Goal: Task Accomplishment & Management: Use online tool/utility

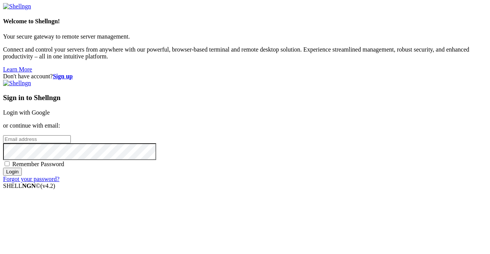
drag, startPoint x: 0, startPoint y: 0, endPoint x: 300, endPoint y: 93, distance: 314.4
click at [50, 109] on link "Login with Google" at bounding box center [26, 112] width 47 height 7
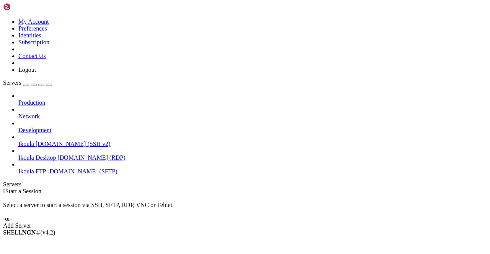
click at [46, 168] on span "Ikoula FTP" at bounding box center [32, 171] width 28 height 7
click at [39, 242] on span "Connect" at bounding box center [28, 245] width 20 height 7
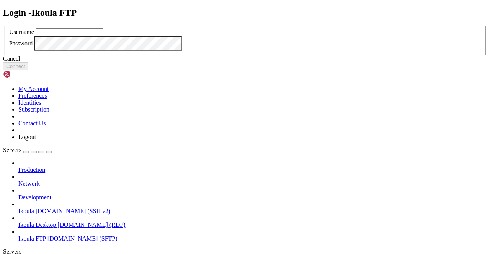
click at [103, 36] on input "text" at bounding box center [70, 32] width 68 height 8
type input "plb"
click at [28, 70] on button "Connect" at bounding box center [15, 66] width 25 height 8
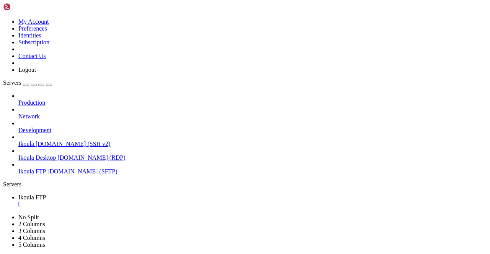
scroll to position [79, 0]
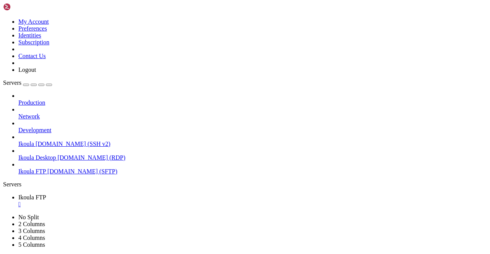
type input "/home/plb/advisor/src"
click at [141, 201] on div "" at bounding box center [252, 204] width 468 height 7
